Goal: Complete application form: Complete application form

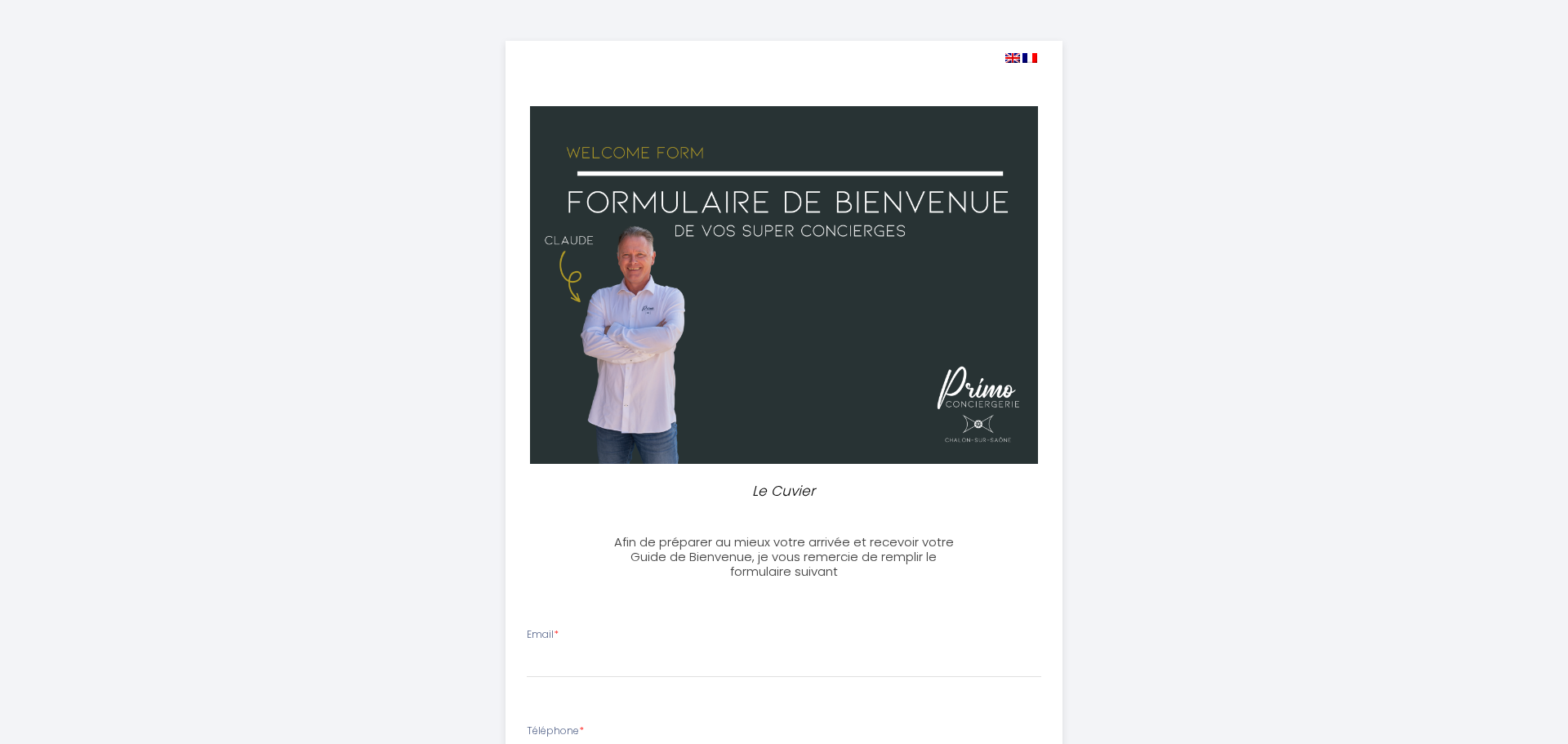
select select
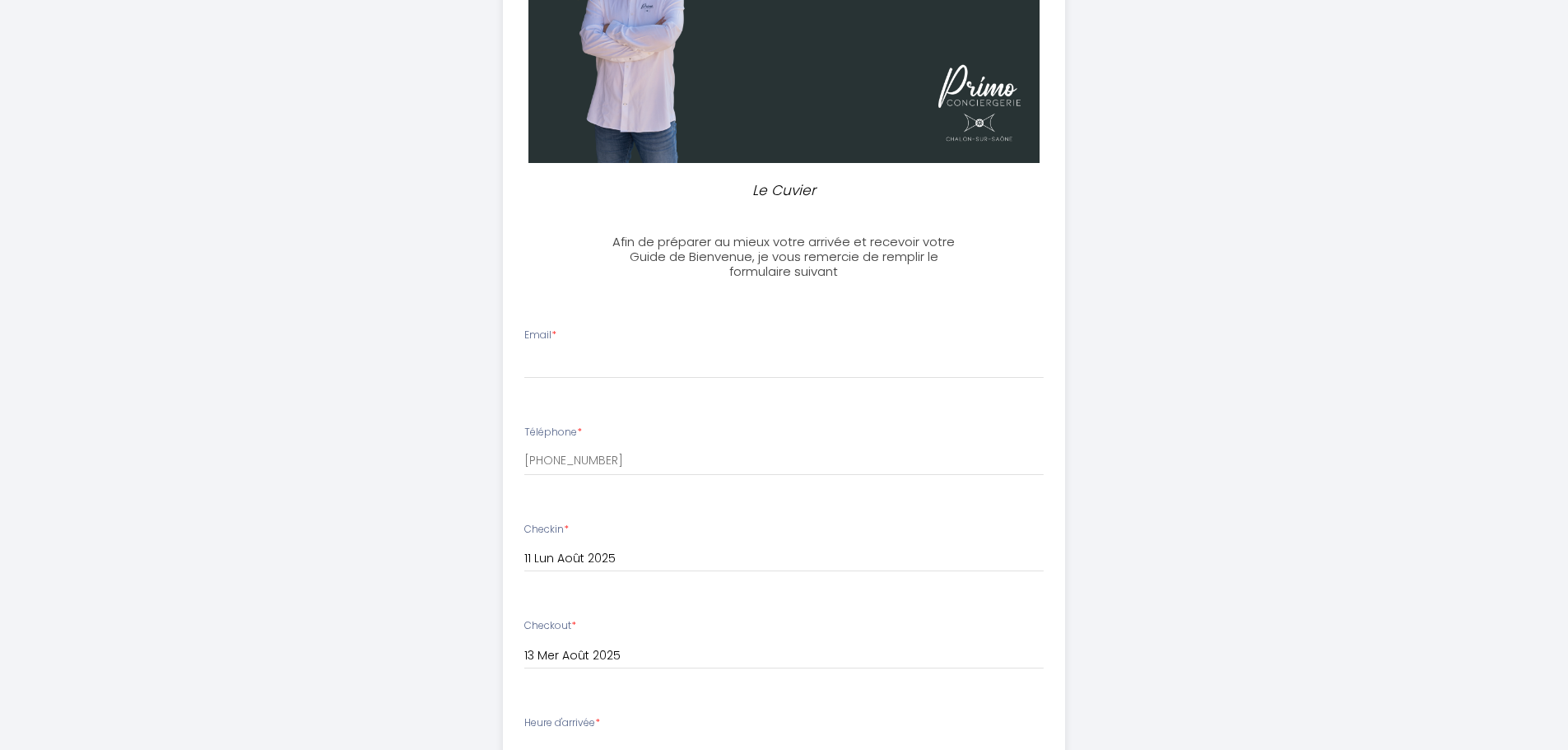
scroll to position [329, 0]
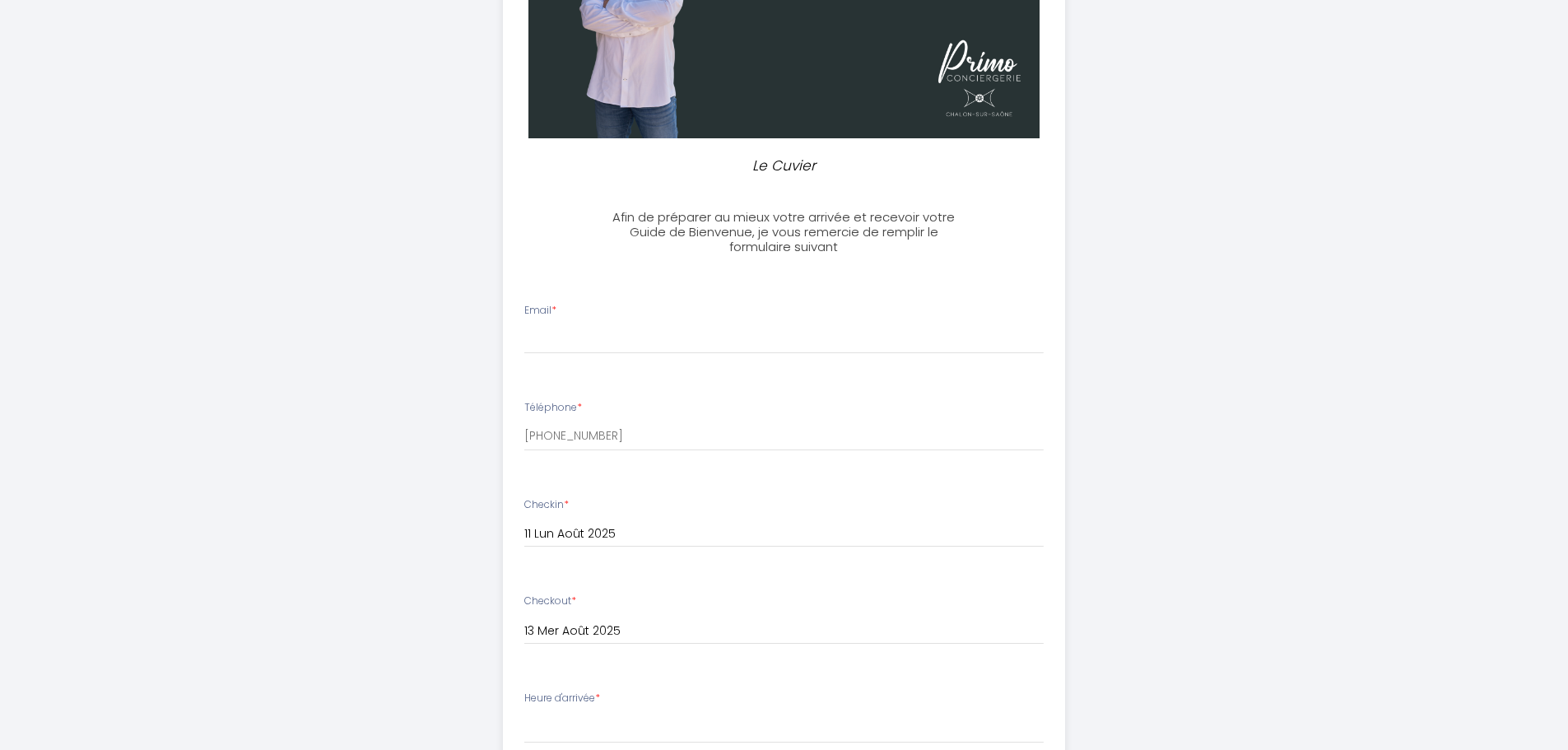
click at [661, 315] on div "Email *" at bounding box center [784, 328] width 541 height 51
click at [616, 331] on input "Email *" at bounding box center [783, 339] width 519 height 30
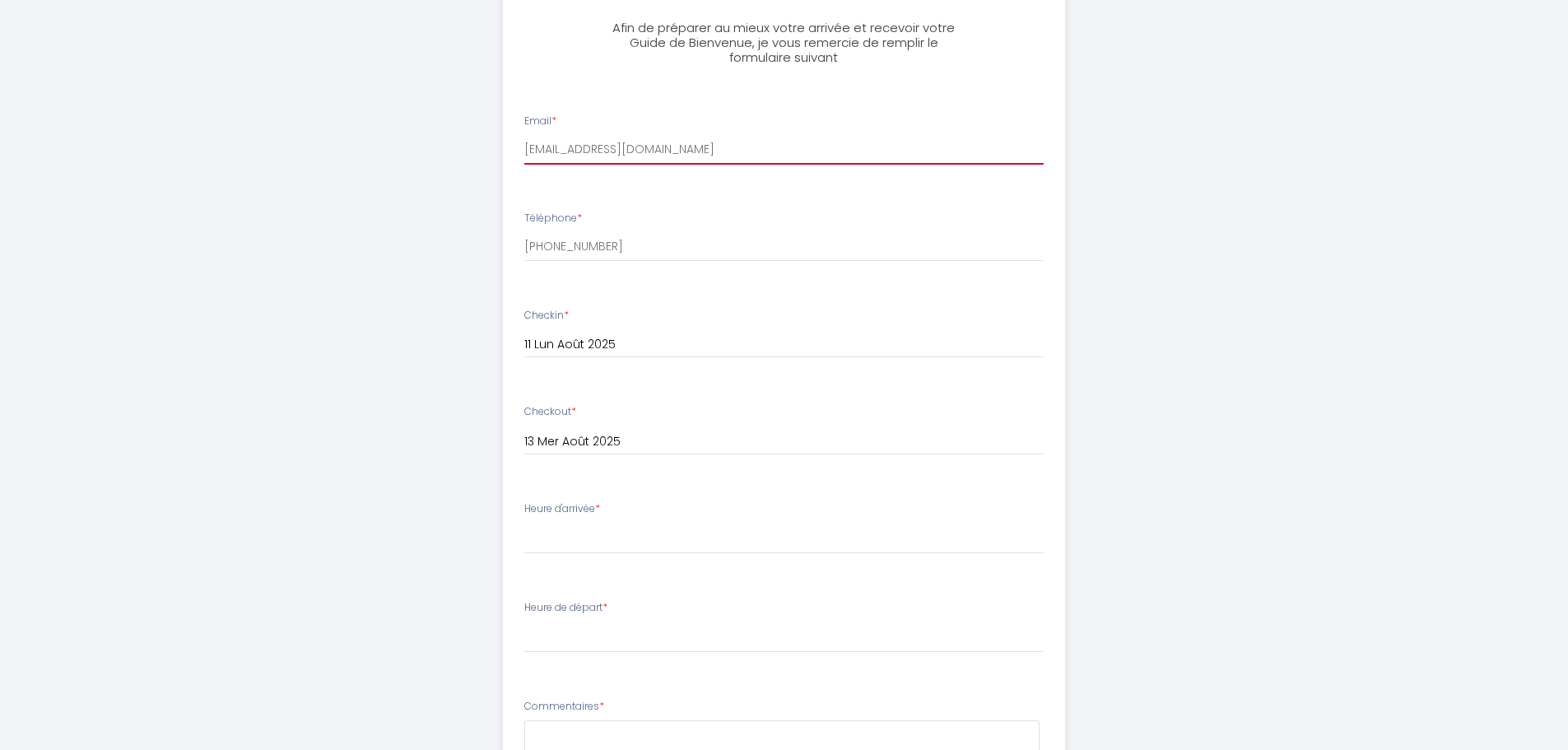
scroll to position [521, 0]
type input "[EMAIL_ADDRESS][DOMAIN_NAME]"
click at [663, 519] on div "Heure d'arrivée * 17:00 17:30 18:00 18:30 19:00 19:30 20:00" at bounding box center [783, 525] width 519 height 53
click at [559, 518] on div "Heure d'arrivée * 17:00 17:30 18:00 18:30 19:00 19:30 20:00" at bounding box center [783, 525] width 519 height 53
click at [569, 501] on label "Heure d'arrivée *" at bounding box center [561, 506] width 76 height 15
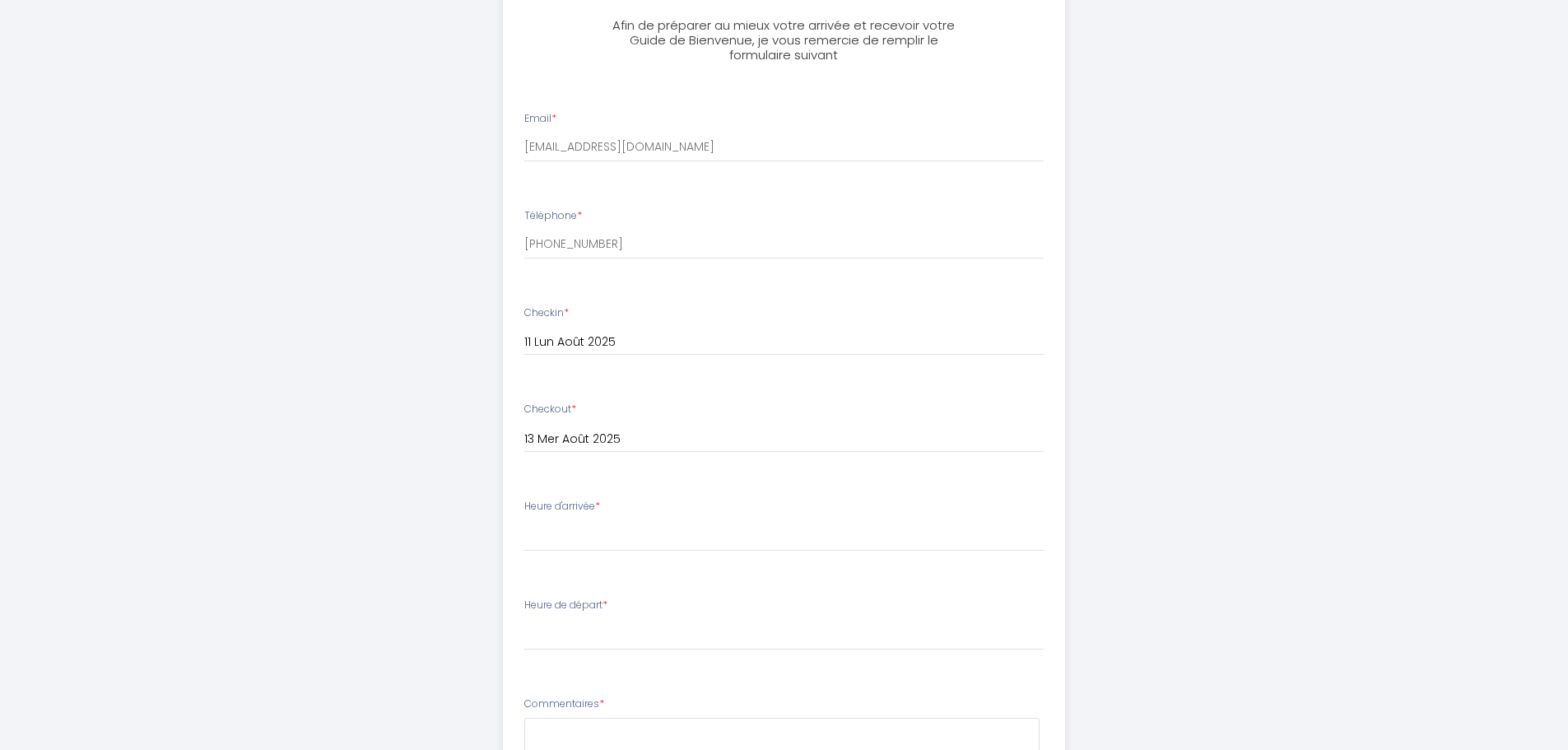
click at [564, 552] on li "Heure d'arrivée * 17:00 17:30 18:00 18:30 19:00 19:30 20:00" at bounding box center [784, 533] width 560 height 89
click at [564, 542] on select "17:00 17:30 18:00 18:30 19:00 19:30 20:00" at bounding box center [783, 535] width 519 height 32
select select "19:00"
click at [524, 520] on select "17:00 17:30 18:00 18:30 19:00 19:30 20:00" at bounding box center [783, 535] width 519 height 32
click at [594, 629] on select "00:00 00:30 01:00 01:30 02:00 02:30 03:00 03:30 04:00 04:30 05:00 05:30 06:00 0…" at bounding box center [783, 634] width 519 height 32
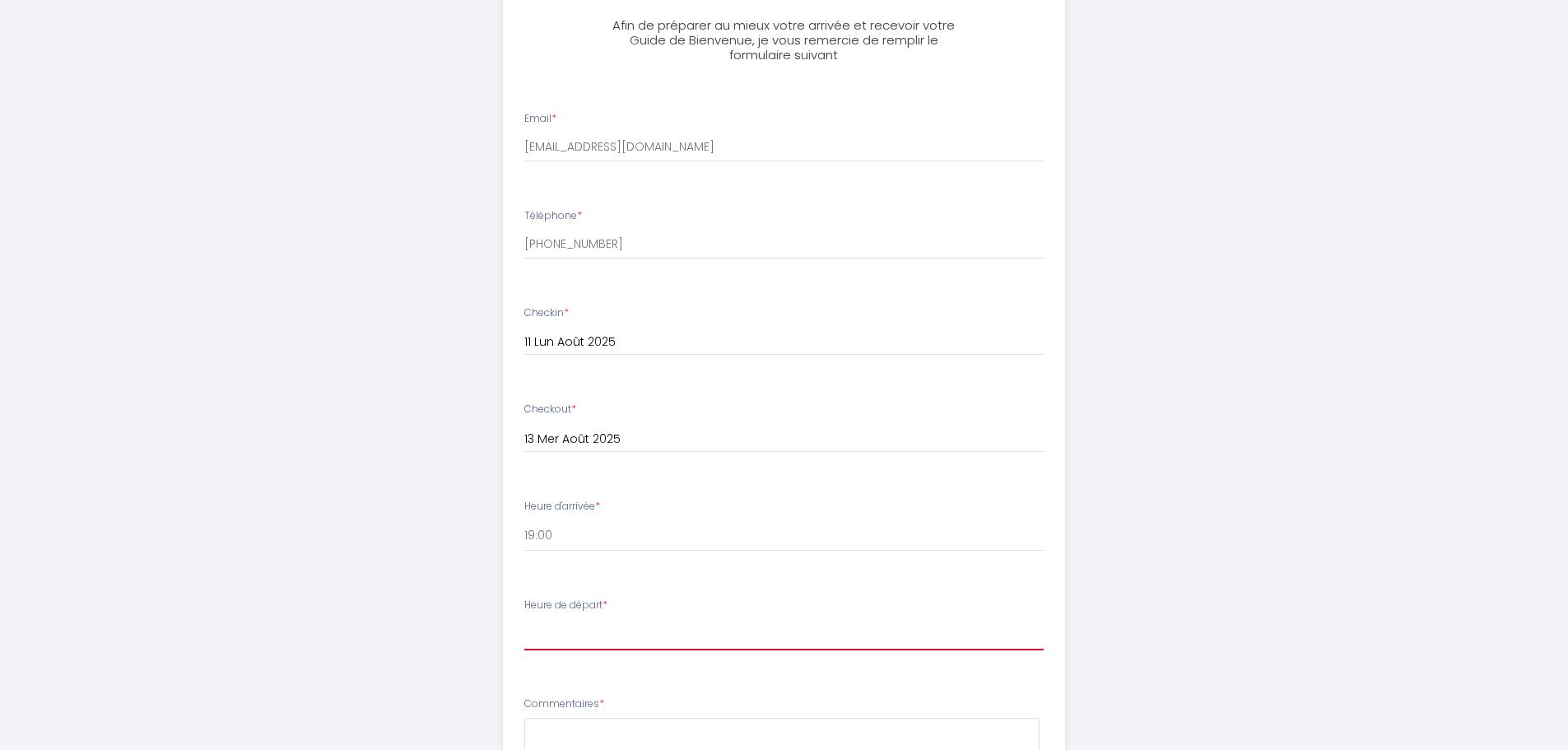
select select "10:00"
click at [524, 619] on select "00:00 00:30 01:00 01:30 02:00 02:30 03:00 03:30 04:00 04:30 05:00 05:30 06:00 0…" at bounding box center [783, 634] width 519 height 32
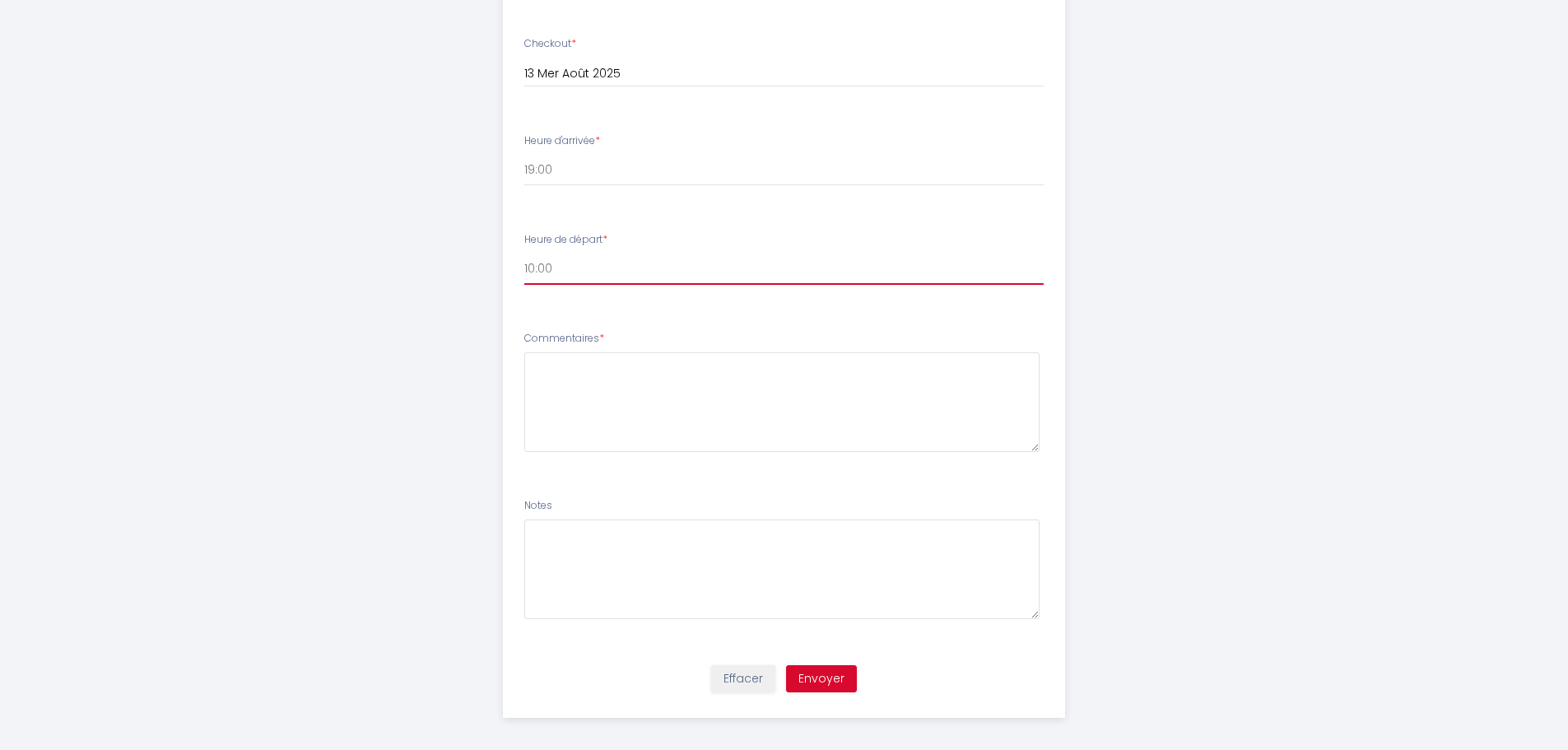
scroll to position [895, 0]
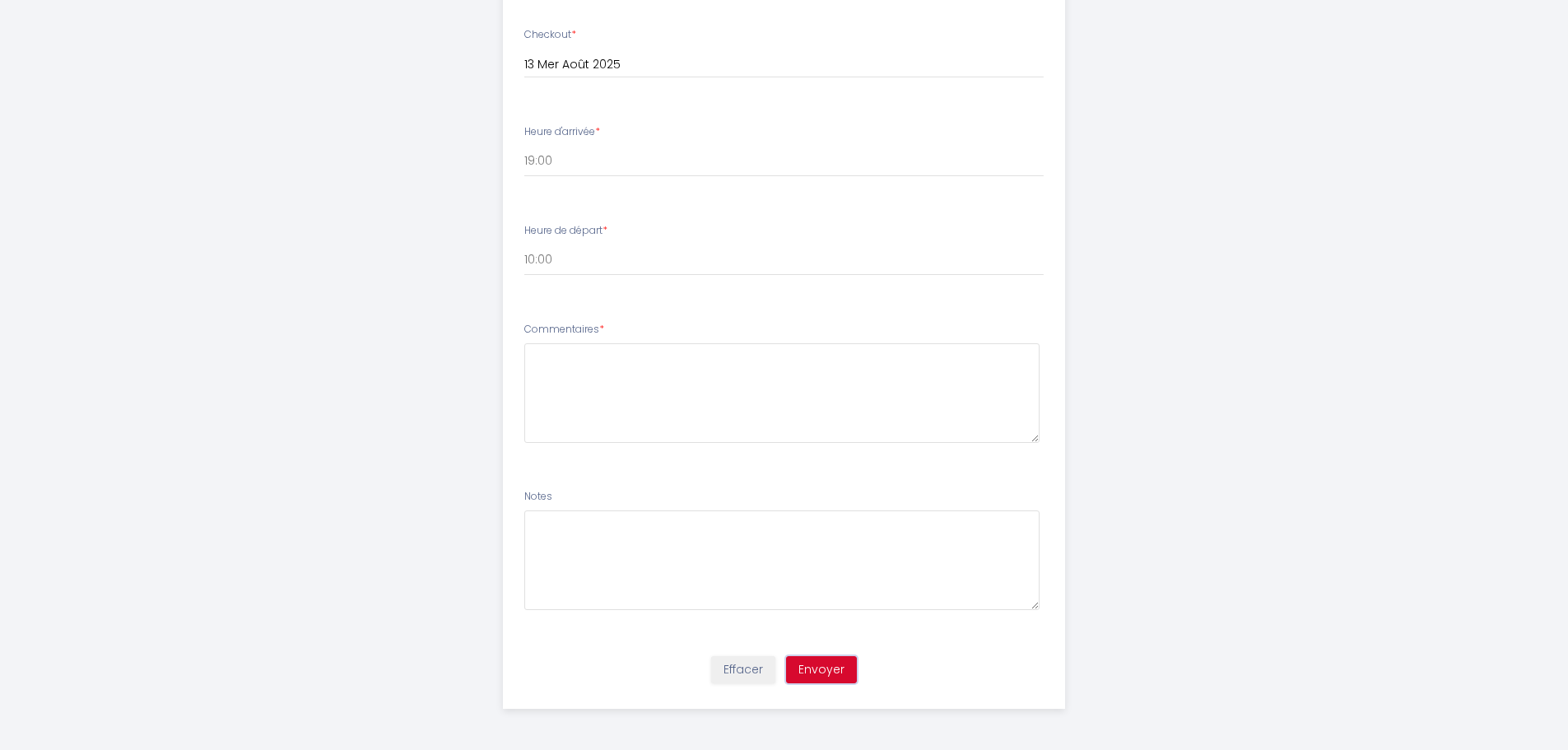
click at [826, 679] on button "Envoyer" at bounding box center [821, 669] width 71 height 28
click at [648, 402] on textarea at bounding box center [781, 393] width 515 height 100
drag, startPoint x: 594, startPoint y: 364, endPoint x: 543, endPoint y: 358, distance: 51.4
click at [543, 358] on textarea "Merci!" at bounding box center [781, 393] width 515 height 100
type textarea "Merci!"
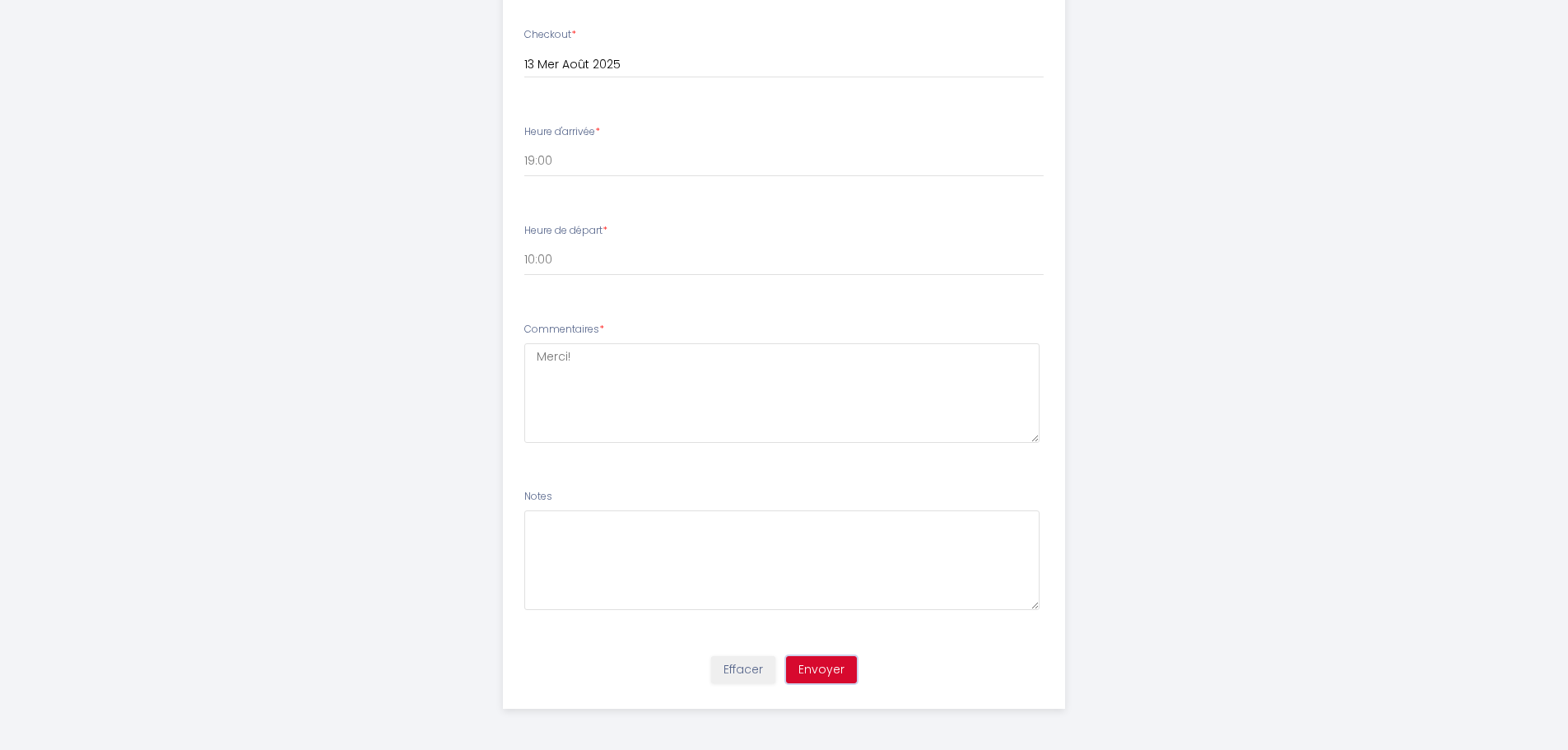
click at [845, 663] on button "Envoyer" at bounding box center [821, 669] width 71 height 28
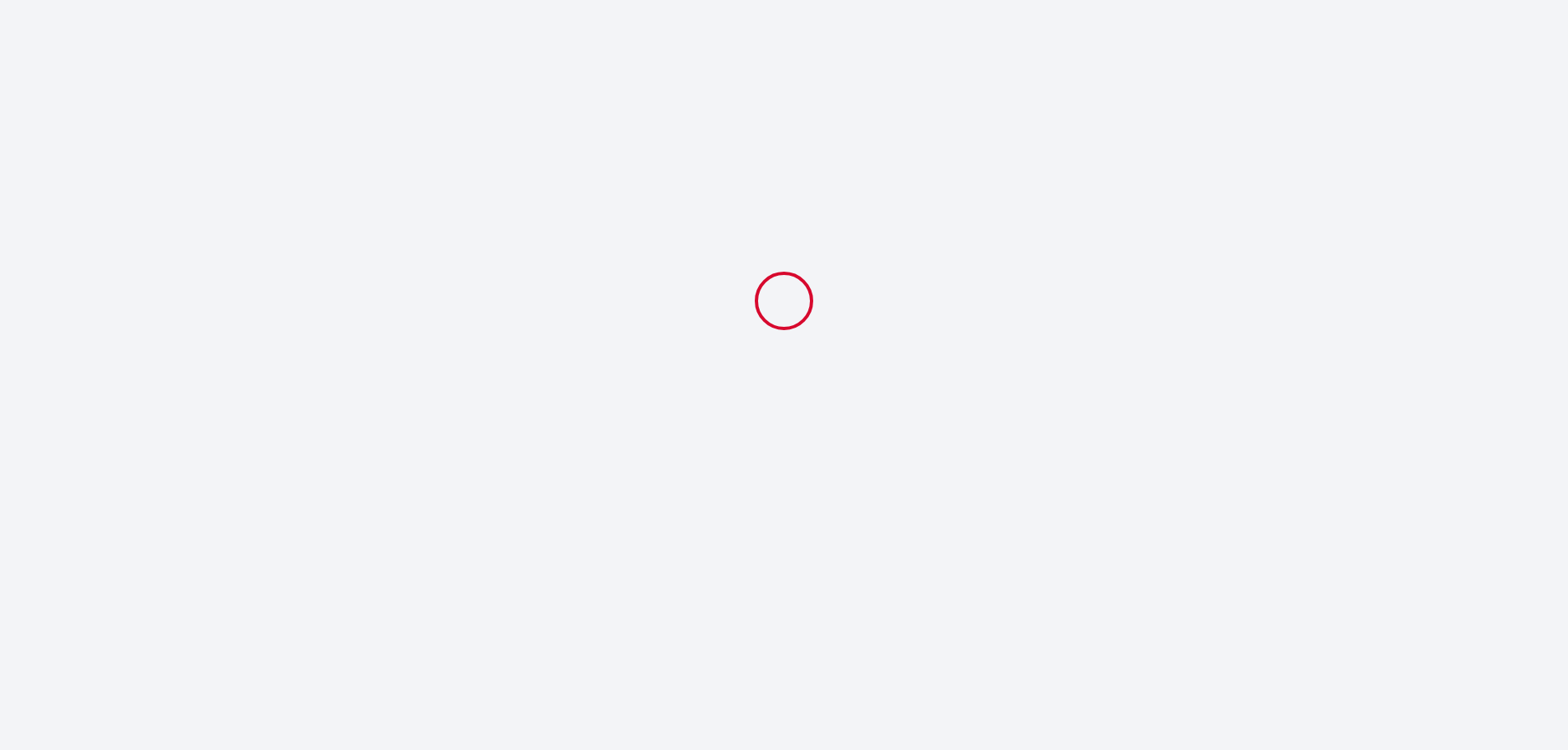
scroll to position [0, 0]
select select "19:00"
select select "10:00"
